Goal: Task Accomplishment & Management: Use online tool/utility

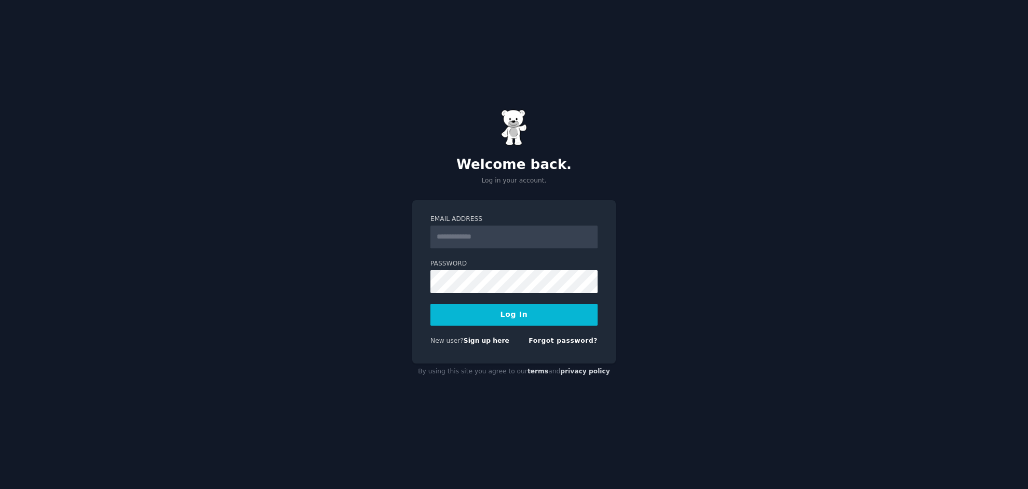
click at [506, 222] on label "Email Address" at bounding box center [513, 219] width 167 height 9
click at [506, 226] on input "Email Address" at bounding box center [513, 237] width 167 height 23
click at [499, 234] on input "Email Address" at bounding box center [513, 237] width 167 height 23
type input "**********"
click at [505, 329] on form "**********" at bounding box center [513, 282] width 167 height 135
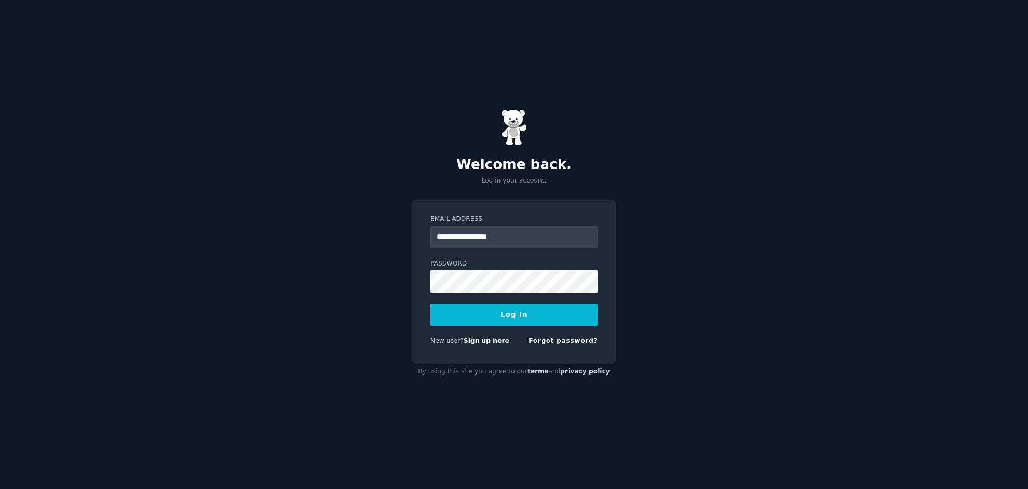
click at [510, 318] on button "Log In" at bounding box center [513, 315] width 167 height 22
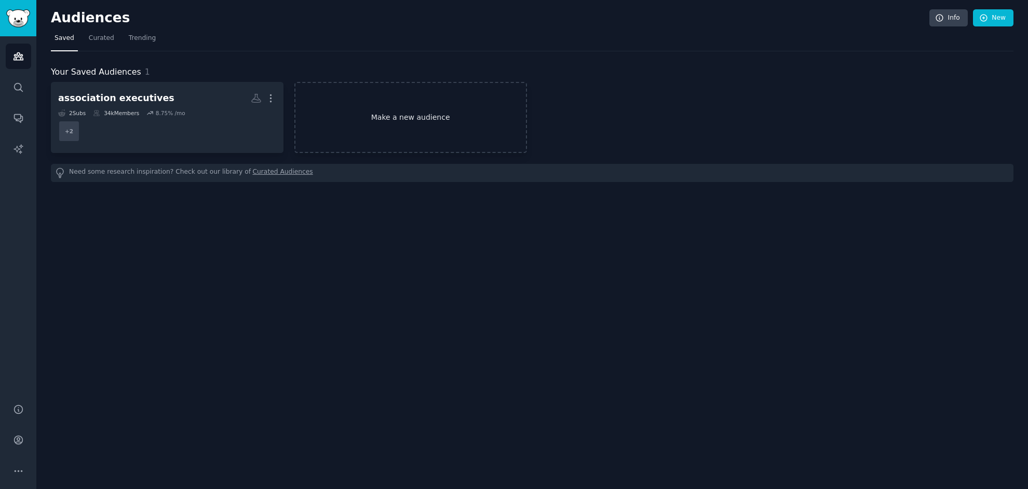
click at [315, 112] on link "Make a new audience" at bounding box center [410, 117] width 233 height 71
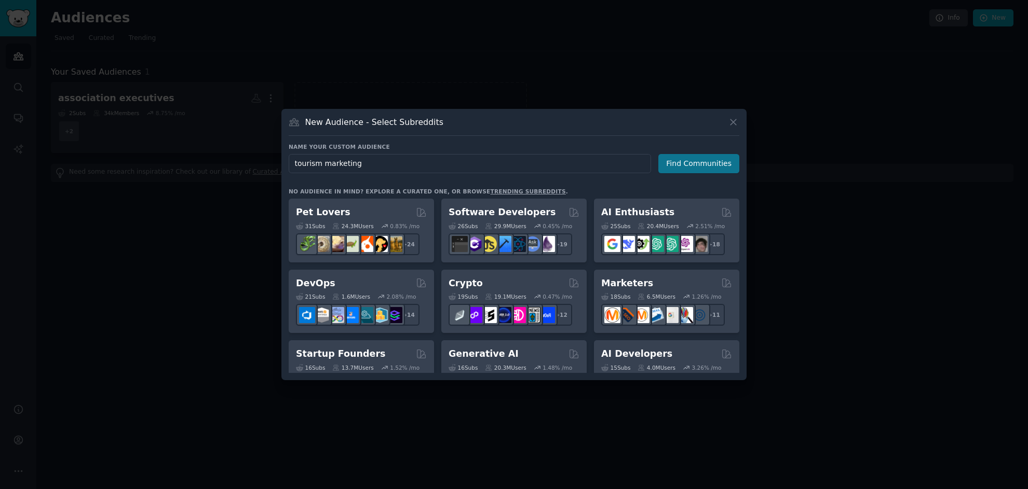
type input "tourism marketing"
click at [668, 170] on button "Find Communities" at bounding box center [698, 163] width 81 height 19
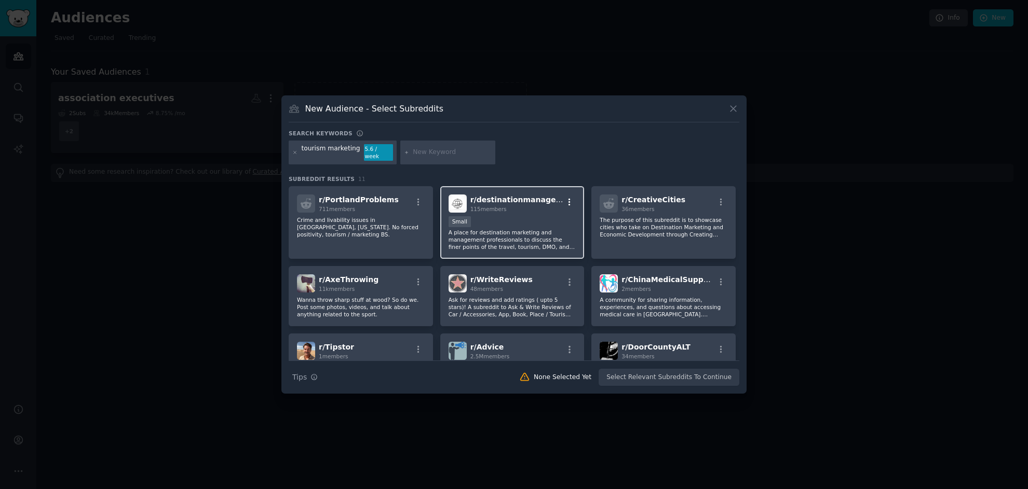
click at [567, 198] on icon "button" at bounding box center [569, 202] width 9 height 9
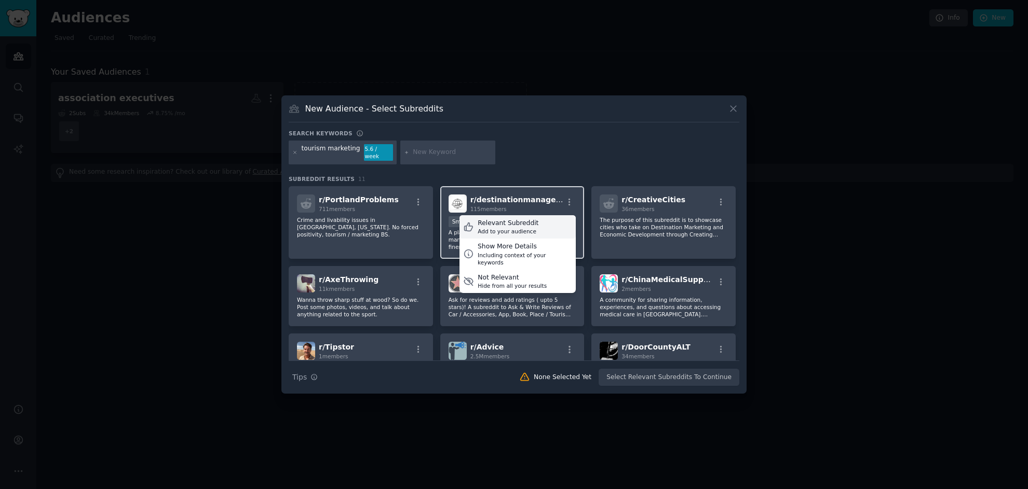
click at [542, 216] on div "Relevant Subreddit Add to your audience" at bounding box center [517, 227] width 116 height 24
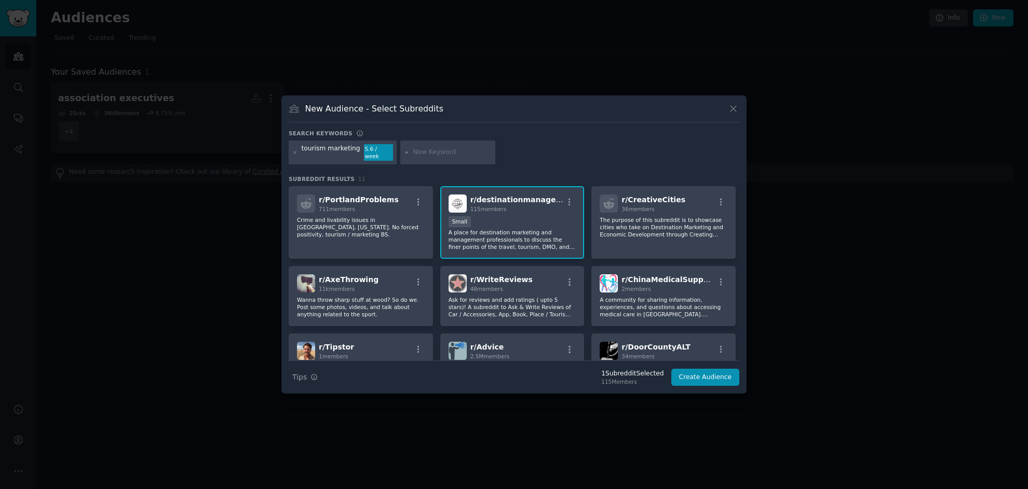
click at [341, 155] on div "tourism marketing" at bounding box center [331, 152] width 59 height 17
click at [341, 156] on div "tourism marketing" at bounding box center [331, 152] width 59 height 17
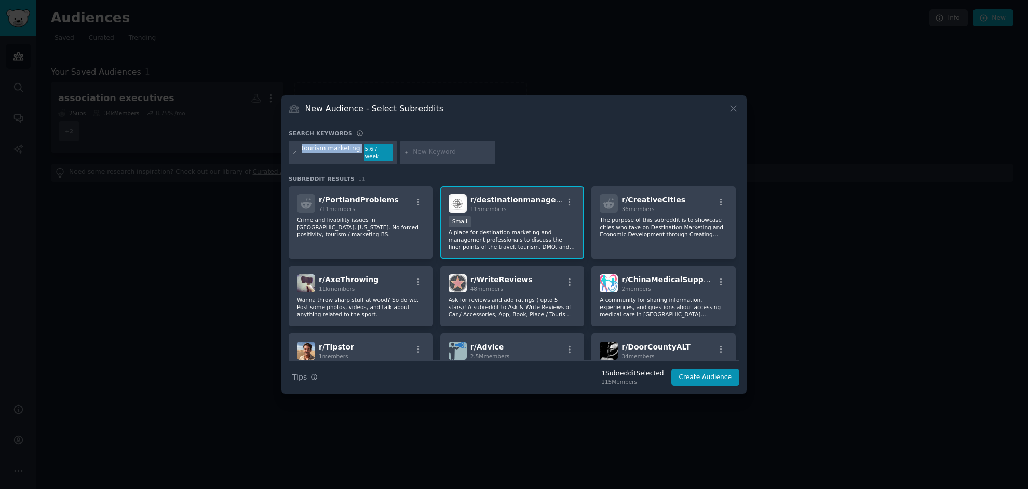
click at [339, 153] on div "tourism marketing" at bounding box center [331, 152] width 59 height 17
click at [450, 153] on input "text" at bounding box center [452, 152] width 79 height 9
type input "tourism"
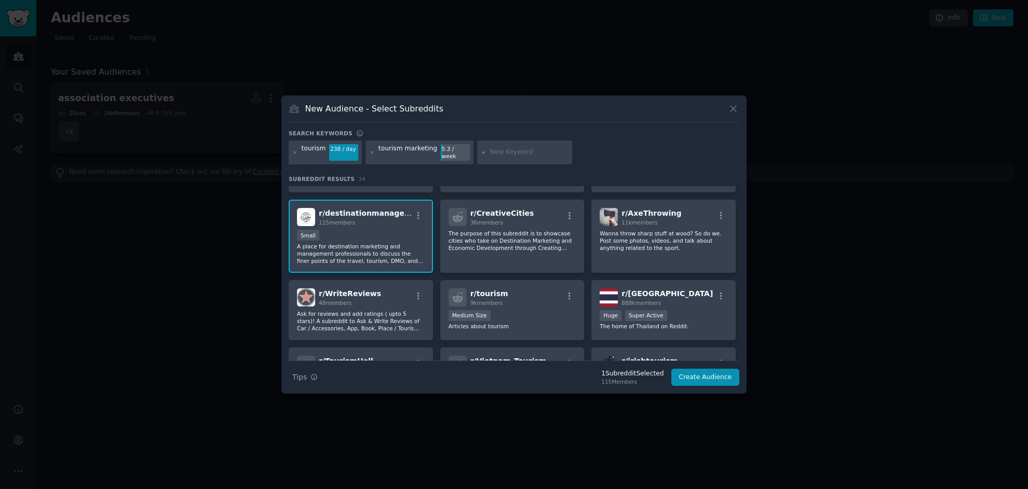
scroll to position [67, 0]
click at [419, 211] on icon "button" at bounding box center [418, 215] width 9 height 9
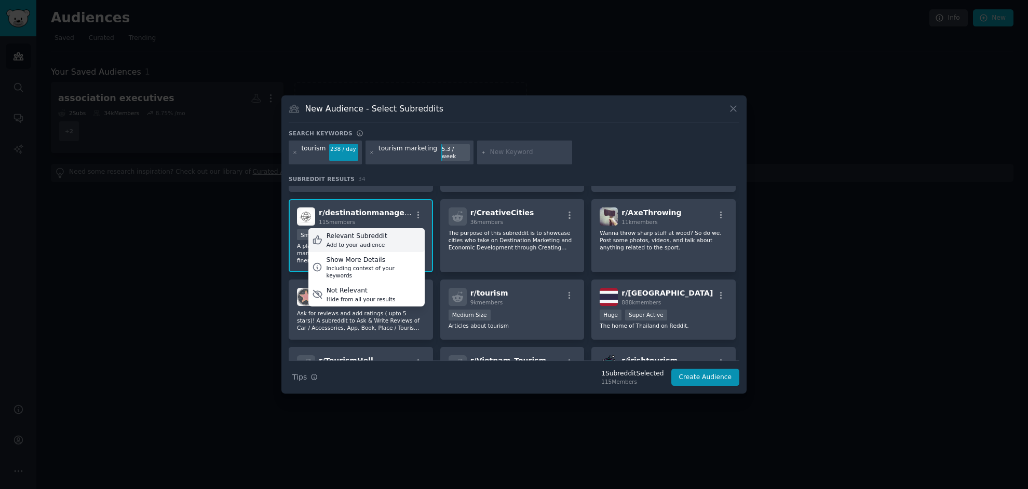
click at [395, 233] on div "Relevant Subreddit Add to your audience" at bounding box center [366, 240] width 116 height 24
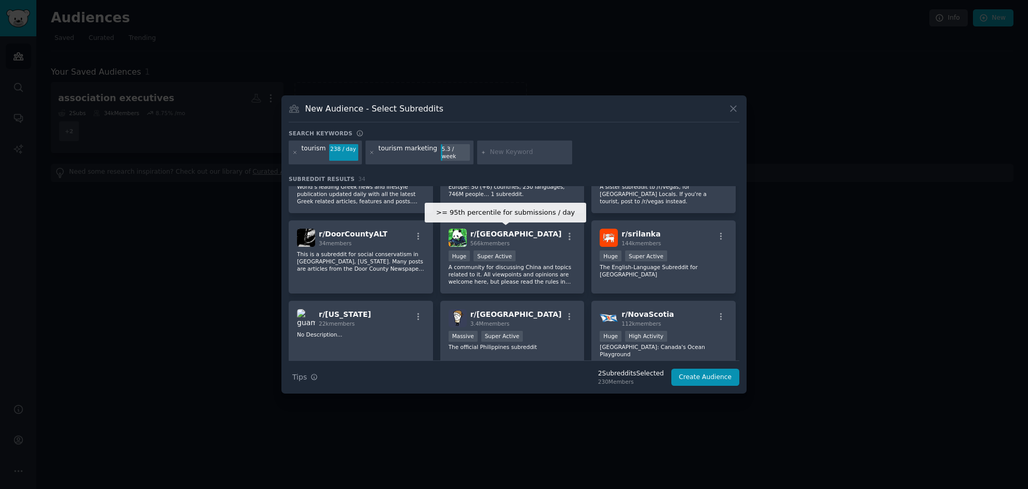
scroll to position [595, 0]
click at [502, 154] on input "text" at bounding box center [528, 152] width 79 height 9
type input "travel marketing"
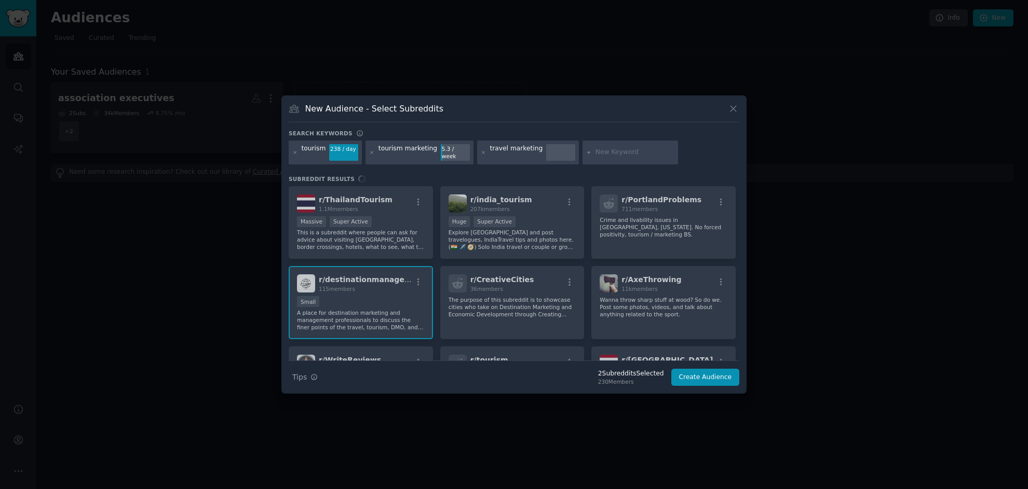
click at [566, 280] on div "r/ ThailandTourism 1.1M members Massive Super Active This is a subreddit where …" at bounding box center [514, 273] width 451 height 174
click at [563, 281] on div "r/ ThailandTourism 1.1M members Massive Super Active This is a subreddit where …" at bounding box center [514, 273] width 451 height 174
click at [521, 279] on div "r/ ThailandTourism 1.1M members Massive Super Active This is a subreddit where …" at bounding box center [514, 273] width 451 height 174
click at [487, 276] on div "r/ ThailandTourism 1.1M members Massive Super Active This is a subreddit where …" at bounding box center [514, 273] width 451 height 174
click at [358, 206] on div "r/ ThailandTourism 1.1M members Massive Super Active This is a subreddit where …" at bounding box center [514, 273] width 451 height 174
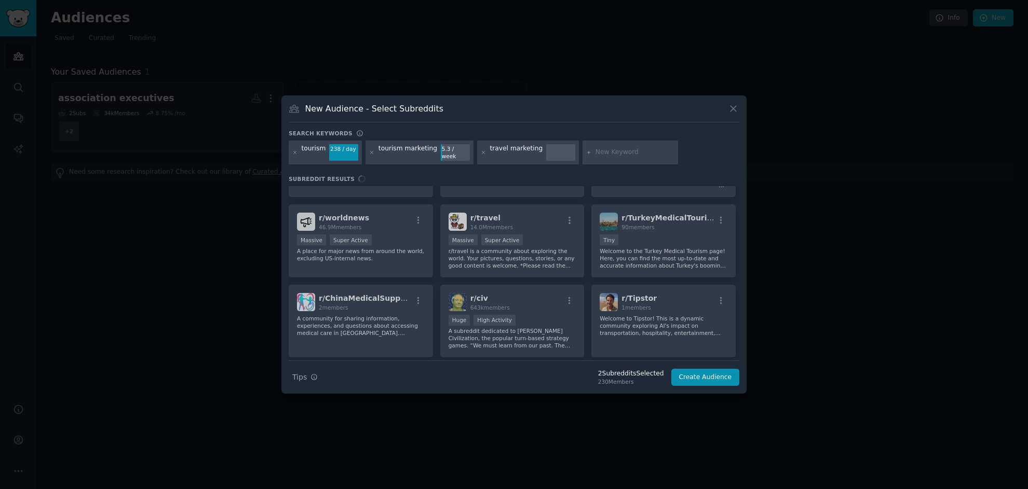
scroll to position [289, 0]
click at [515, 266] on div "r/ ThailandTourism 1.1M members Massive Super Active This is a subreddit where …" at bounding box center [514, 273] width 451 height 174
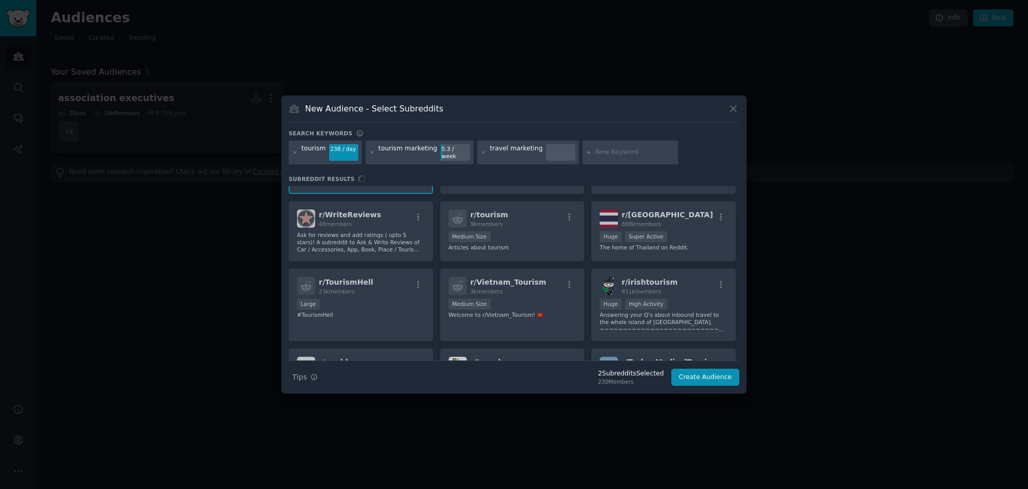
scroll to position [143, 0]
click at [511, 288] on div "r/ ThailandTourism 1.1M members Massive Super Active This is a subreddit where …" at bounding box center [514, 273] width 451 height 174
drag, startPoint x: 512, startPoint y: 289, endPoint x: 550, endPoint y: 310, distance: 43.5
click at [515, 291] on div "r/ ThailandTourism 1.1M members Massive Super Active This is a subreddit where …" at bounding box center [514, 273] width 451 height 174
click at [704, 377] on button "Create Audience" at bounding box center [705, 378] width 69 height 18
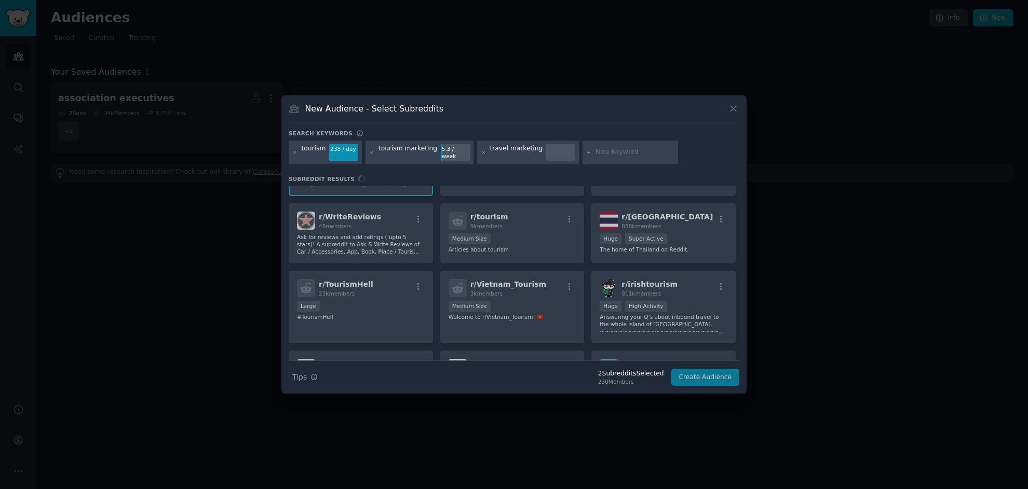
scroll to position [0, 0]
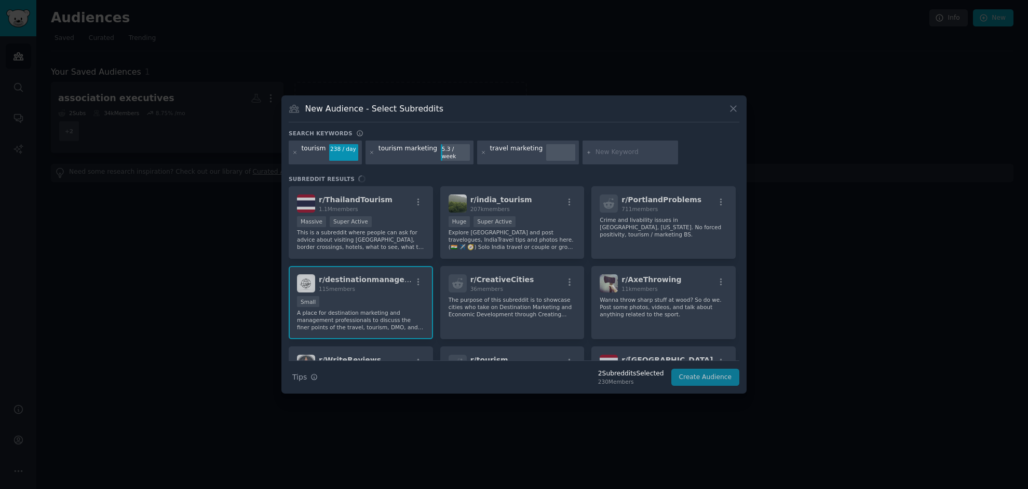
click at [710, 370] on div "Search Tips Tips 2 Subreddit s Selected 230 Members Create Audience" at bounding box center [514, 374] width 451 height 26
click at [710, 374] on div "Search Tips Tips 2 Subreddit s Selected 230 Members Create Audience" at bounding box center [514, 374] width 451 height 26
click at [733, 117] on div "New Audience - Select Subreddits" at bounding box center [514, 113] width 451 height 20
click at [733, 114] on icon at bounding box center [733, 108] width 11 height 11
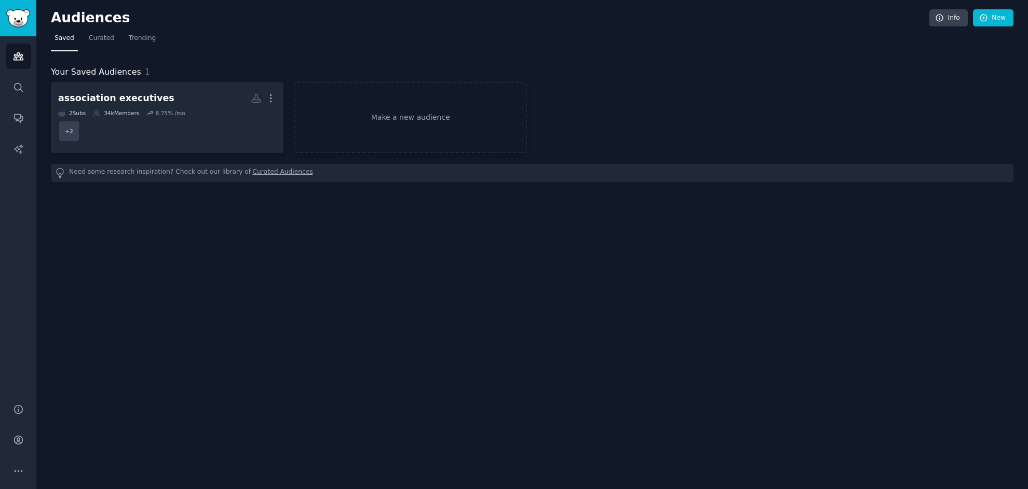
click at [384, 314] on div "Audiences Info New Saved Curated Trending Your Saved Audiences 1 association ex…" at bounding box center [531, 244] width 991 height 489
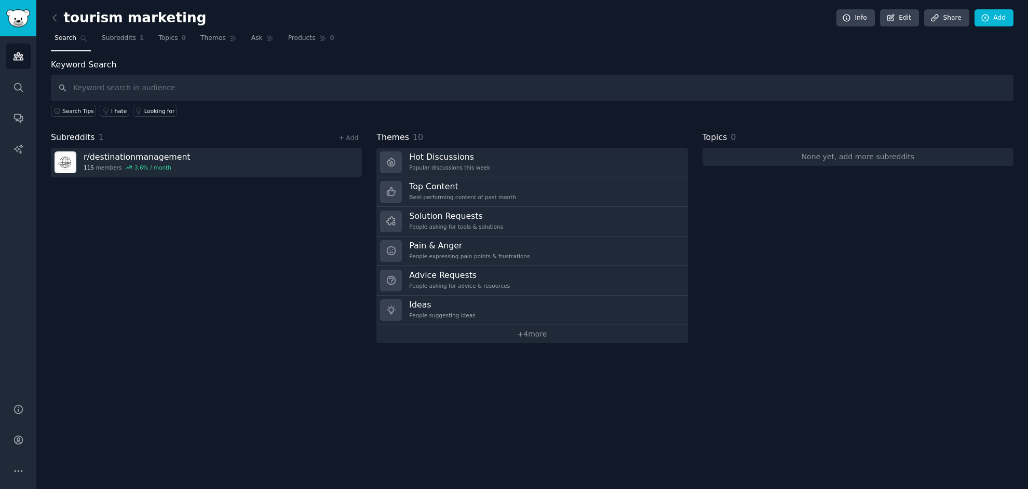
click at [268, 219] on div "Subreddits 1 + Add r/ destinationmanagement 115 members 3.6 % / month" at bounding box center [206, 237] width 311 height 212
click at [561, 344] on div "tourism marketing Info Edit Share Add Search Subreddits 1 Topics 0 Themes Ask P…" at bounding box center [531, 244] width 991 height 489
click at [564, 337] on link "+ 4 more" at bounding box center [531, 334] width 311 height 18
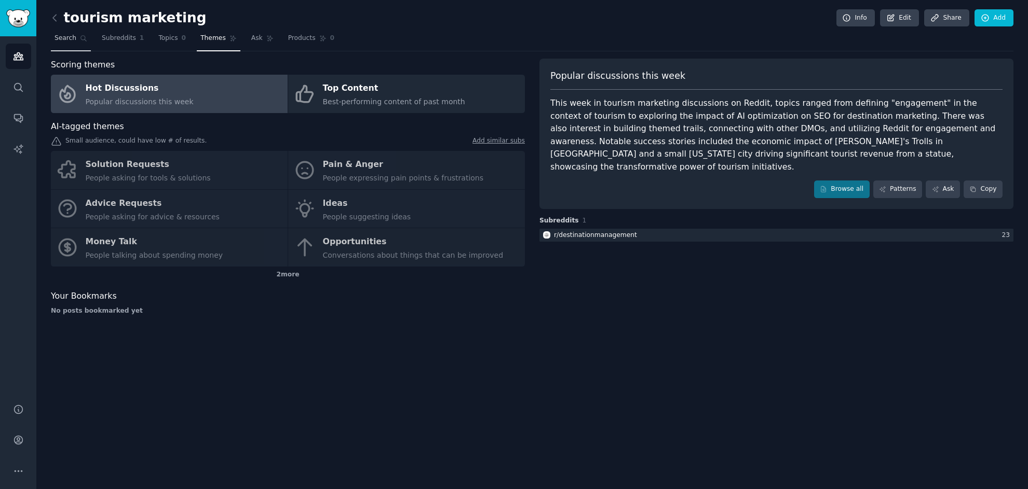
click at [78, 35] on link "Search" at bounding box center [71, 40] width 40 height 21
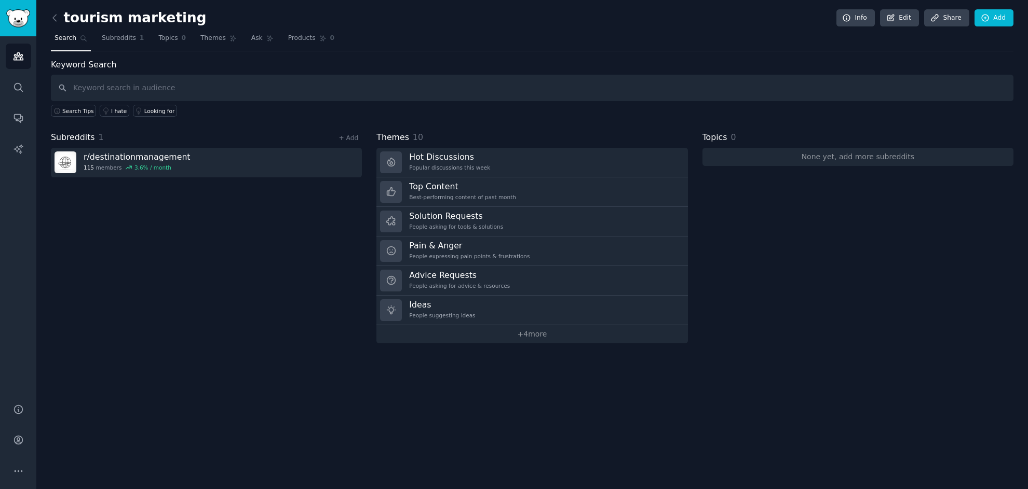
click at [179, 86] on input "text" at bounding box center [532, 88] width 962 height 26
click at [19, 93] on link "Search" at bounding box center [18, 87] width 25 height 25
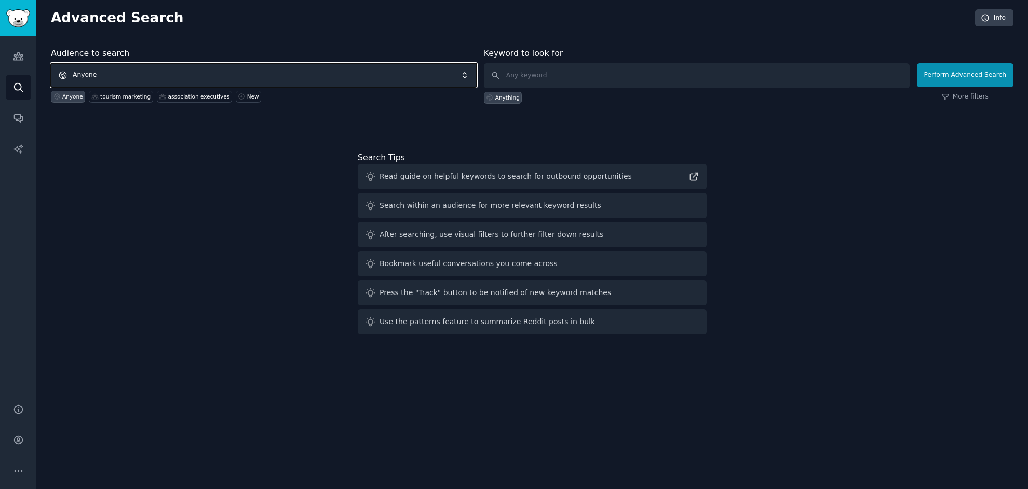
click at [203, 70] on span "Anyone" at bounding box center [264, 75] width 426 height 24
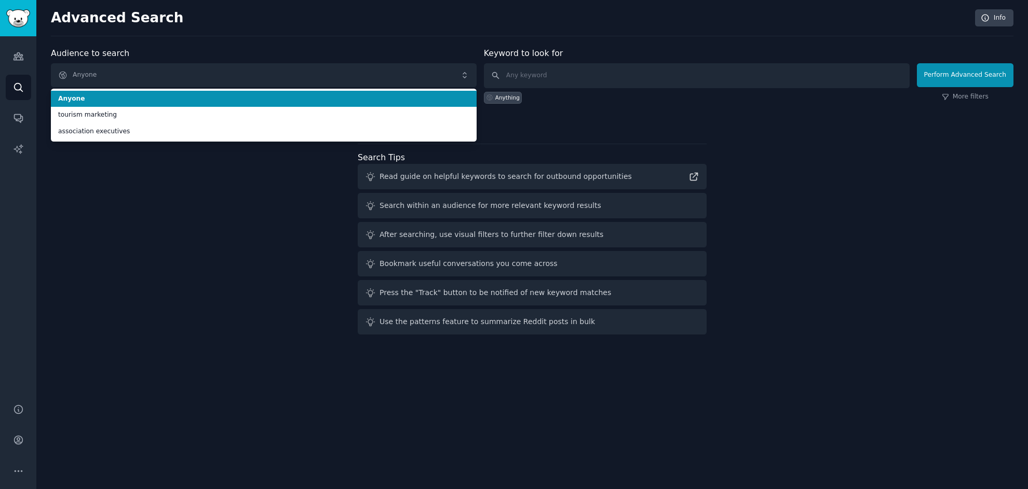
click at [230, 43] on div "Advanced Search Info Audience to search Anyone Anyone tourism marketing associa…" at bounding box center [531, 244] width 991 height 489
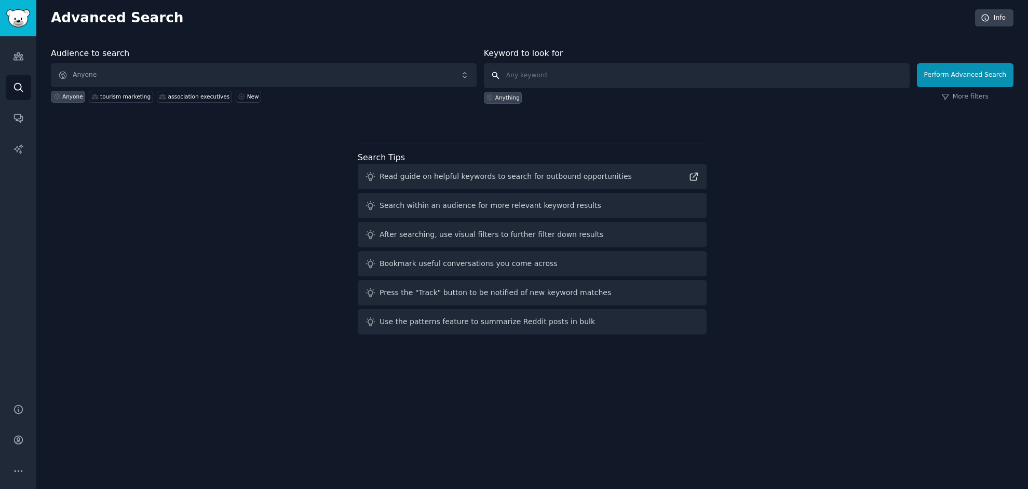
click at [609, 72] on input "text" at bounding box center [697, 75] width 426 height 25
type input "tourism marketing"
click button "Perform Advanced Search" at bounding box center [965, 75] width 97 height 24
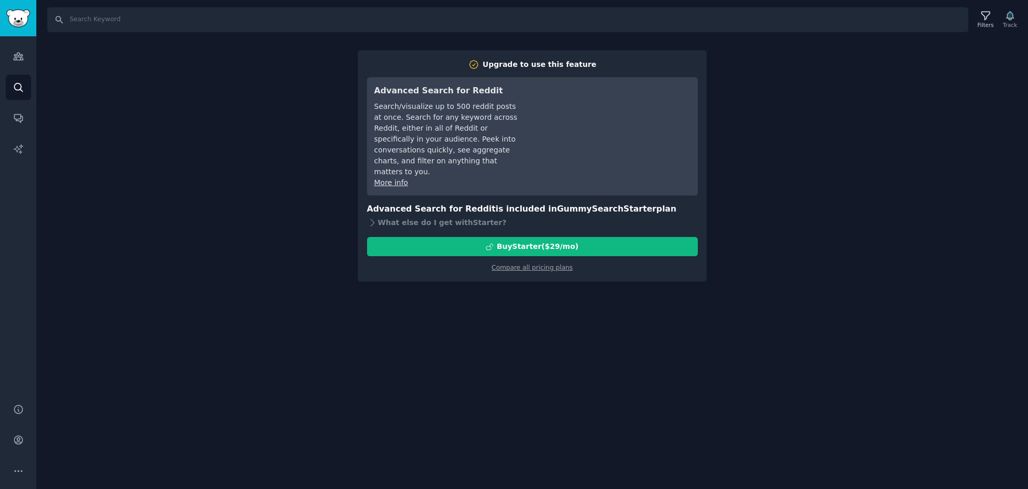
click at [526, 280] on div "Search Filters Track Upgrade to use this feature Advanced Search for Reddit Sea…" at bounding box center [531, 244] width 991 height 489
click at [520, 276] on div "Search Filters Track Upgrade to use this feature Advanced Search for Reddit Sea…" at bounding box center [531, 244] width 991 height 489
click at [226, 72] on div "Search Filters Track Upgrade to use this feature Advanced Search for Reddit Sea…" at bounding box center [531, 244] width 991 height 489
